Goal: Navigation & Orientation: Find specific page/section

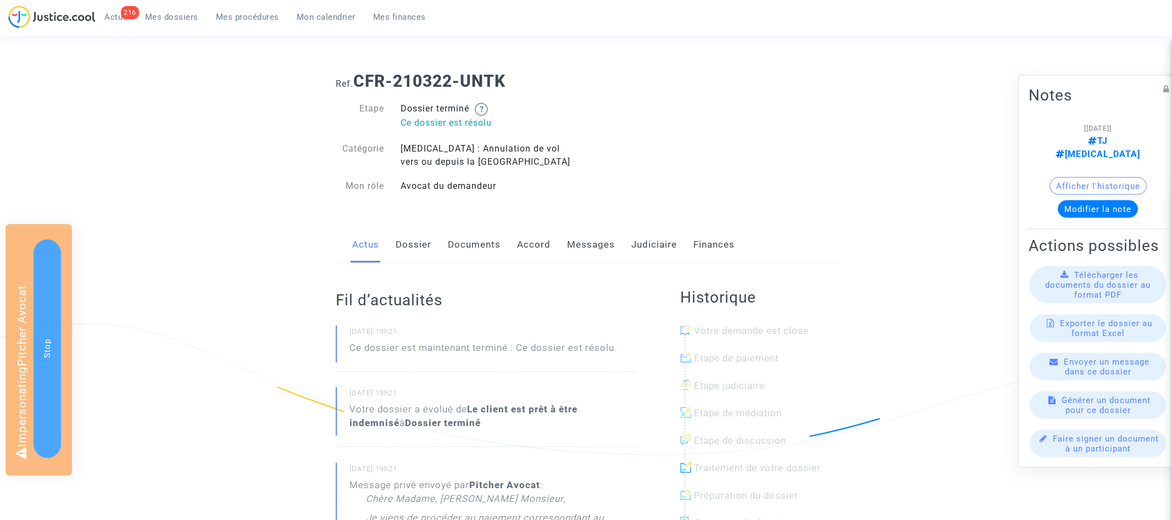
click at [410, 234] on link "Dossier" at bounding box center [414, 245] width 36 height 36
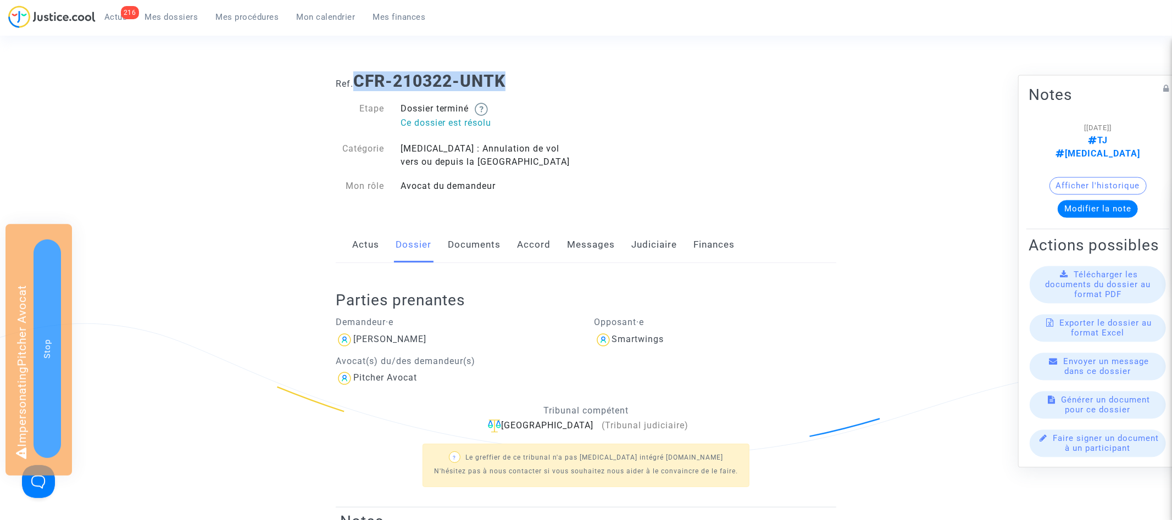
drag, startPoint x: 357, startPoint y: 77, endPoint x: 583, endPoint y: 77, distance: 225.8
click at [583, 77] on h1 "Ref. CFR-210322-UNTK" at bounding box center [586, 81] width 500 height 20
copy b "CFR-210322-UNTK"
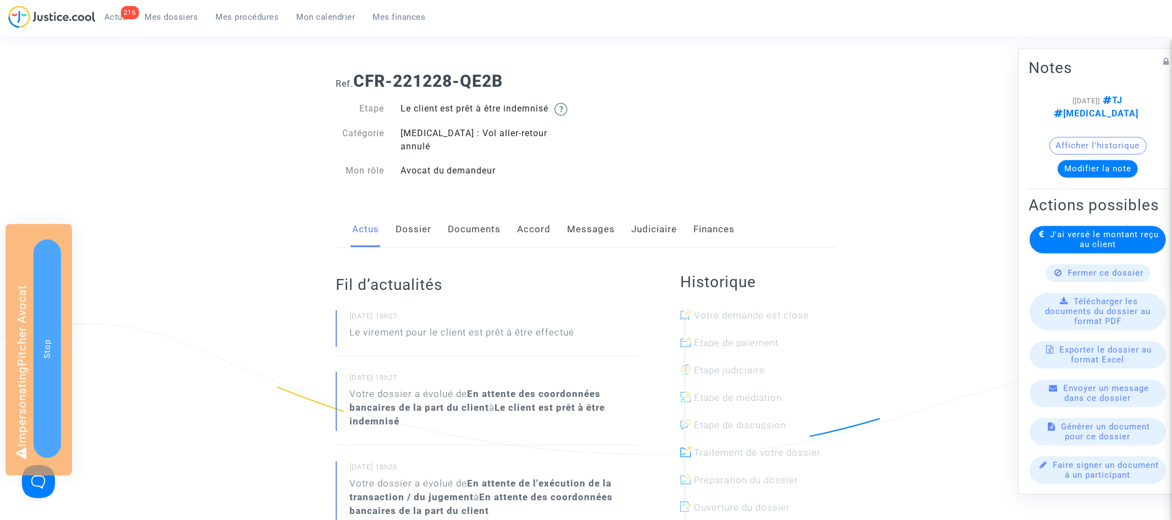
click at [421, 212] on link "Dossier" at bounding box center [414, 230] width 36 height 36
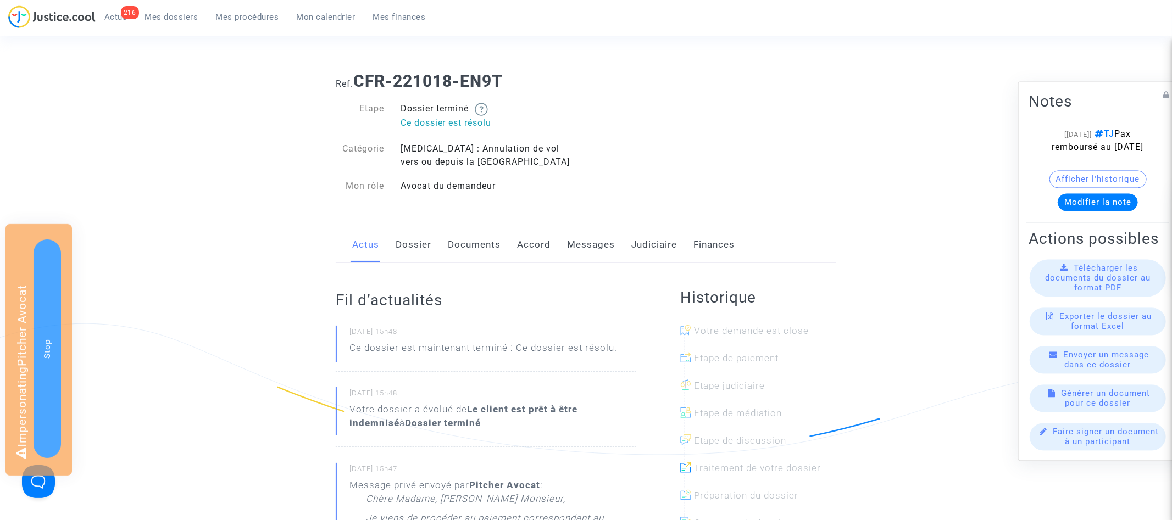
click at [413, 251] on link "Dossier" at bounding box center [414, 245] width 36 height 36
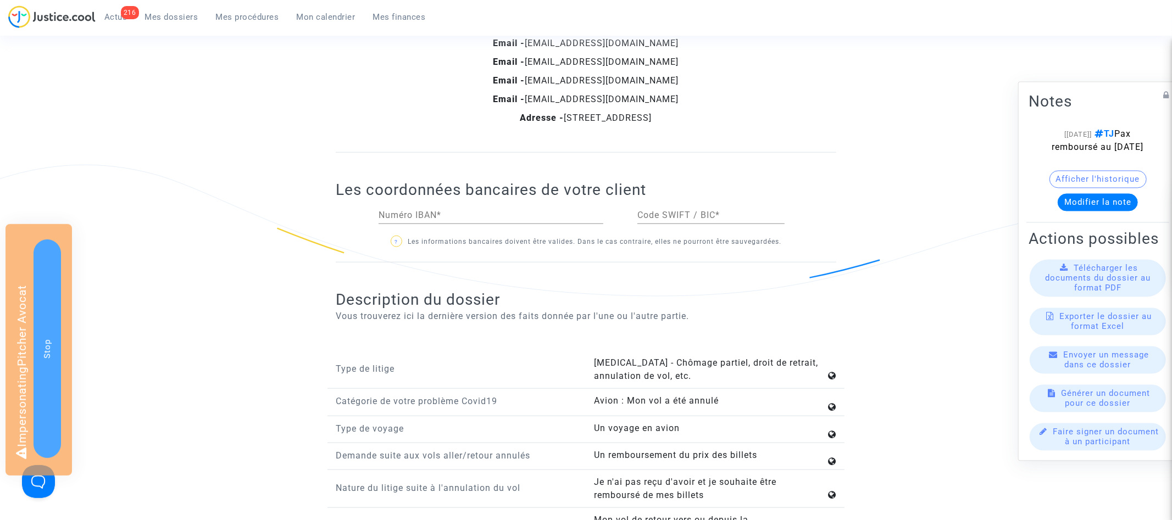
scroll to position [843, 0]
